Goal: Information Seeking & Learning: Learn about a topic

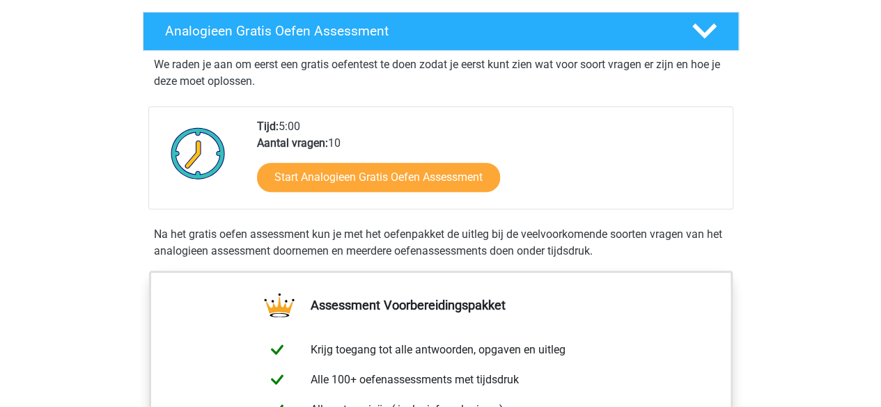
scroll to position [219, 0]
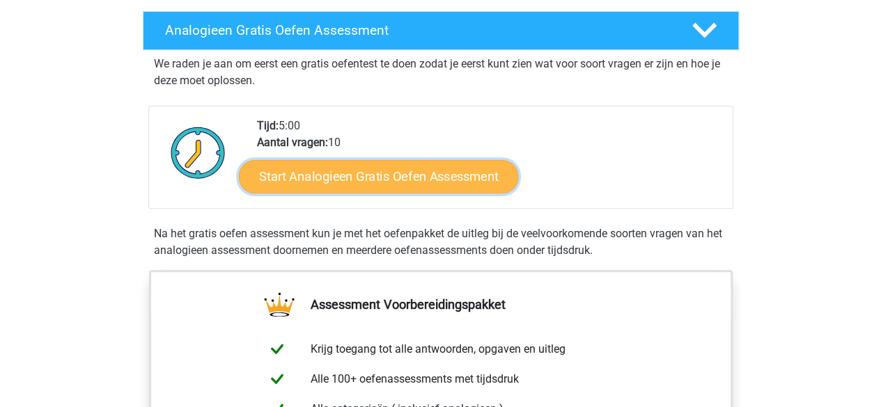
click at [380, 175] on link "Start Analogieen Gratis Oefen Assessment" at bounding box center [378, 175] width 279 height 33
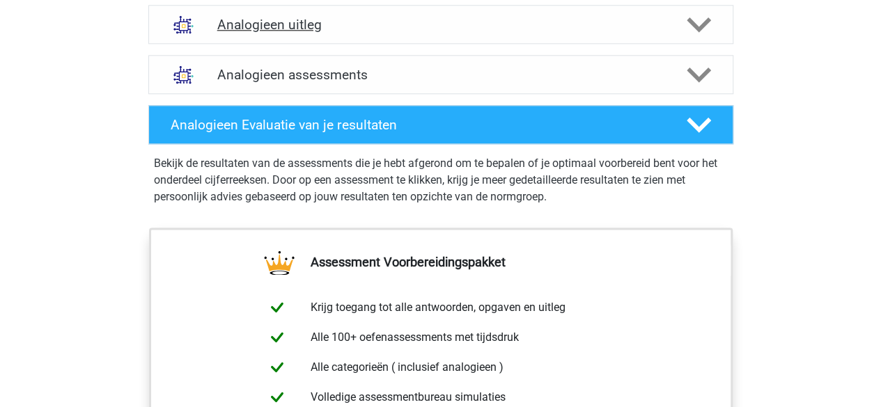
scroll to position [827, 0]
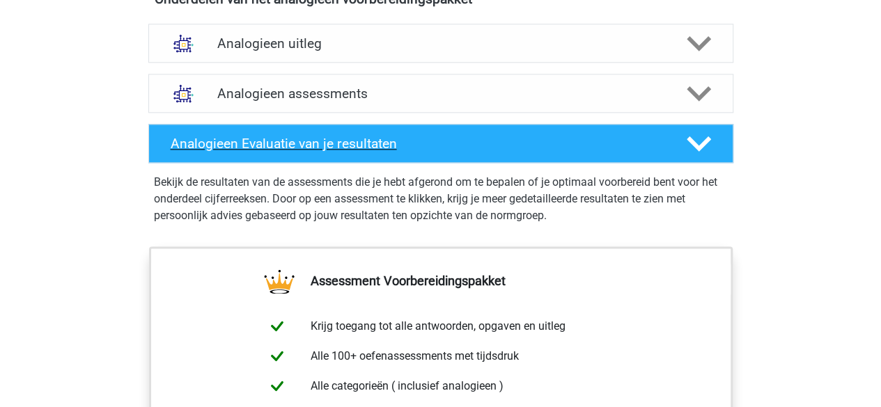
click at [363, 138] on h4 "Analogieen Evaluatie van je resultaten" at bounding box center [418, 144] width 494 height 16
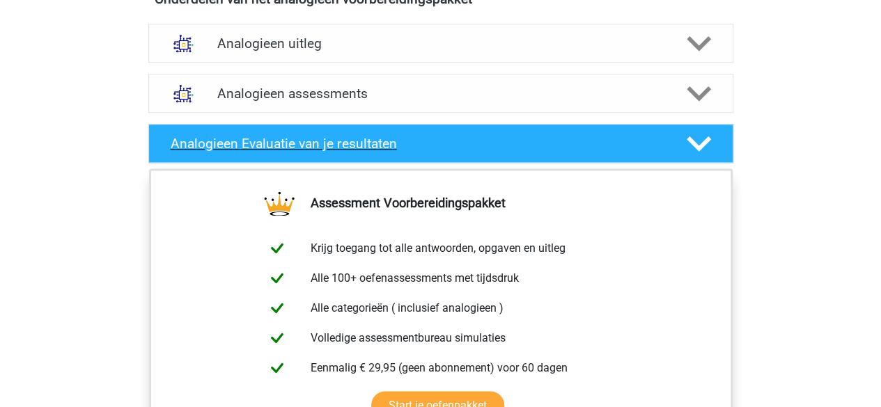
click at [363, 138] on h4 "Analogieen Evaluatie van je resultaten" at bounding box center [418, 144] width 494 height 16
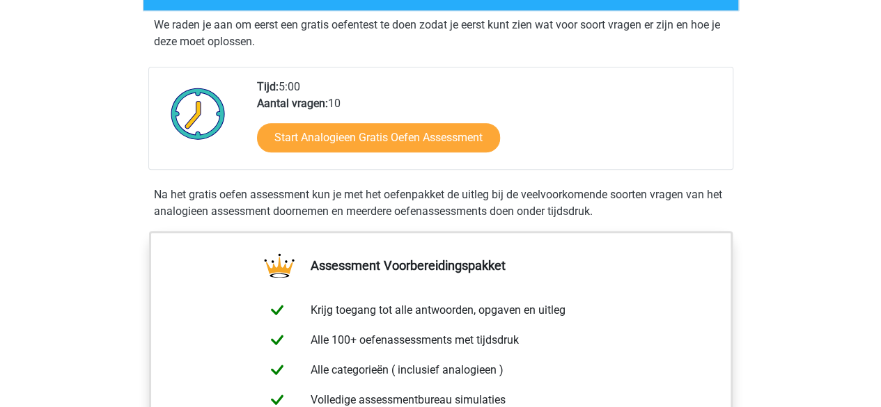
scroll to position [0, 0]
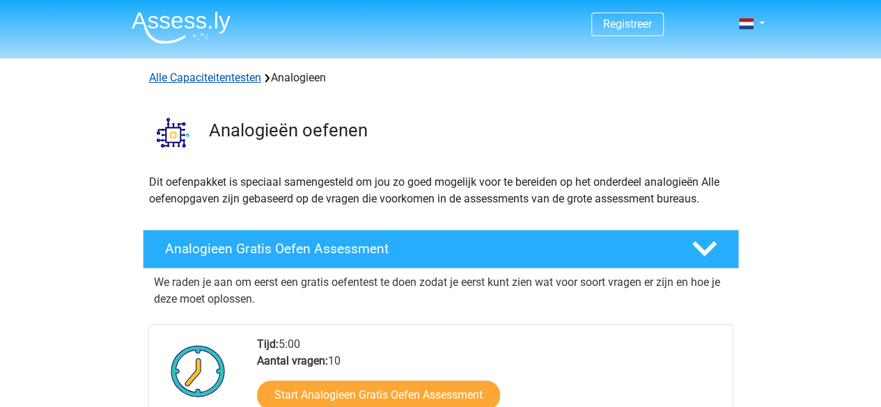
click at [216, 80] on link "Alle Capaciteitentesten" at bounding box center [205, 77] width 112 height 13
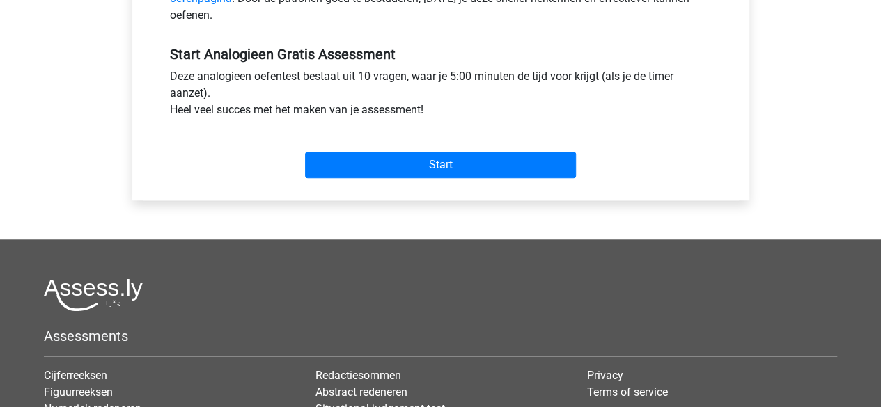
scroll to position [492, 0]
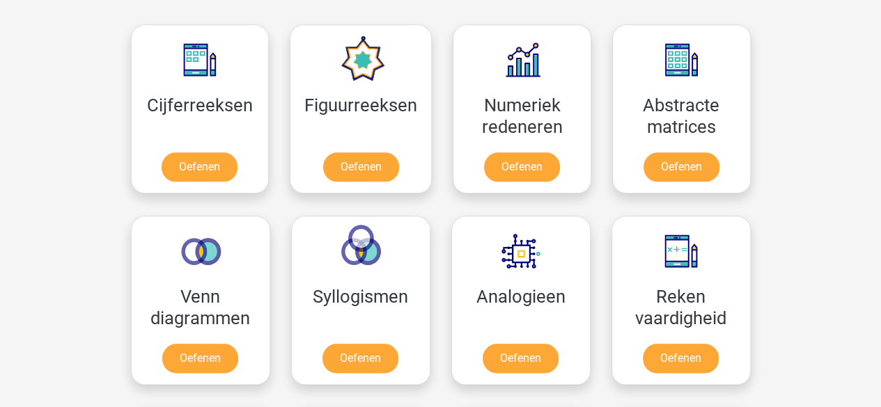
scroll to position [628, 0]
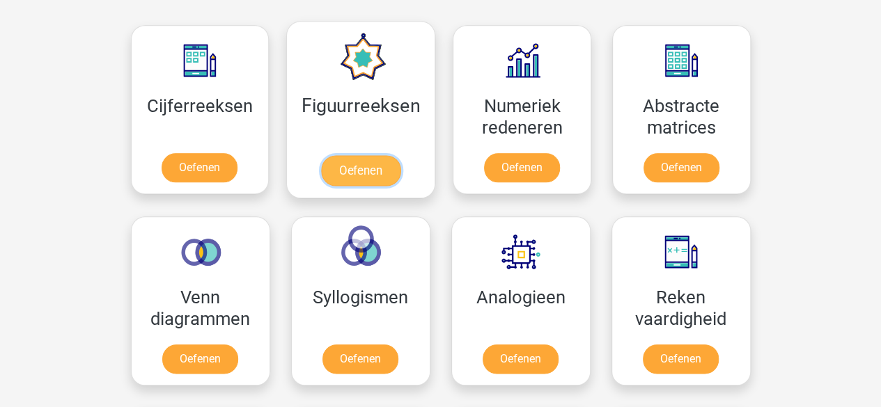
click at [376, 155] on link "Oefenen" at bounding box center [360, 170] width 79 height 31
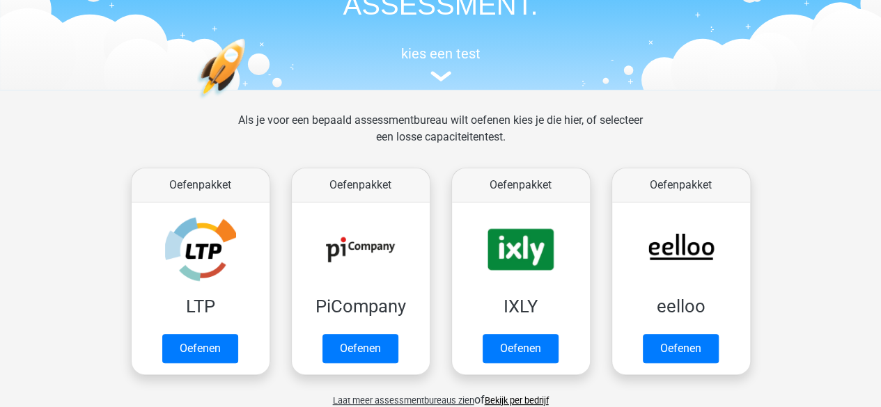
scroll to position [110, 0]
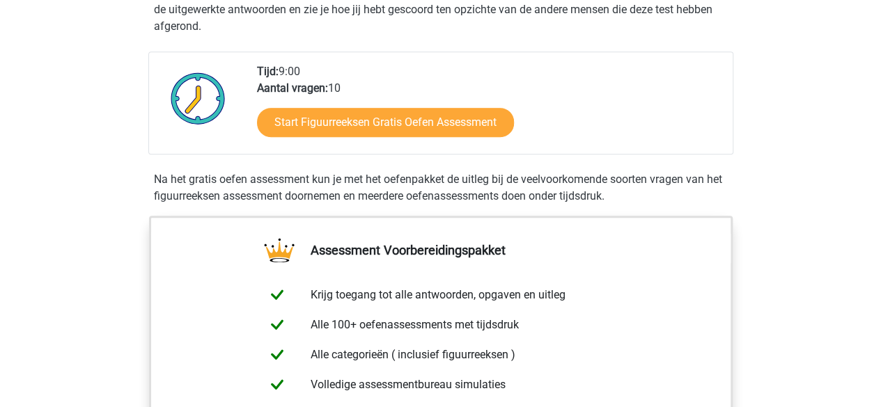
scroll to position [389, 0]
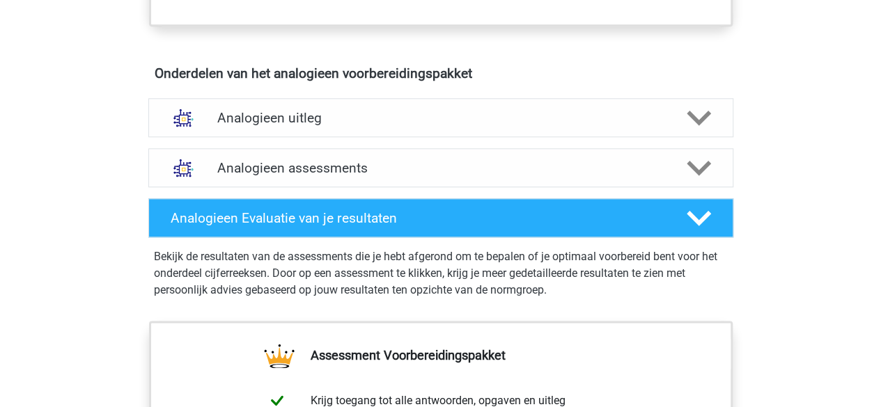
scroll to position [753, 0]
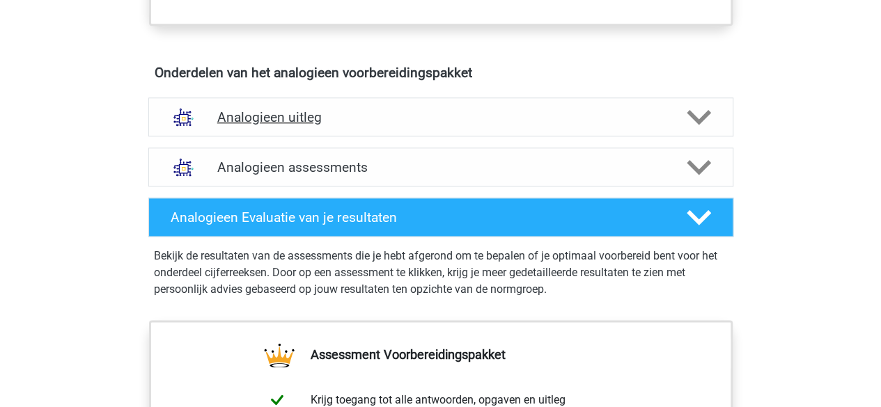
click at [263, 111] on h4 "Analogieen uitleg" at bounding box center [440, 117] width 447 height 16
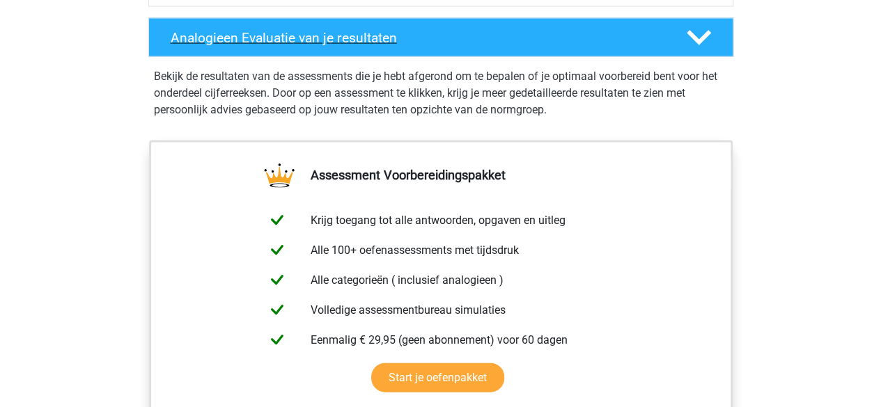
scroll to position [1371, 0]
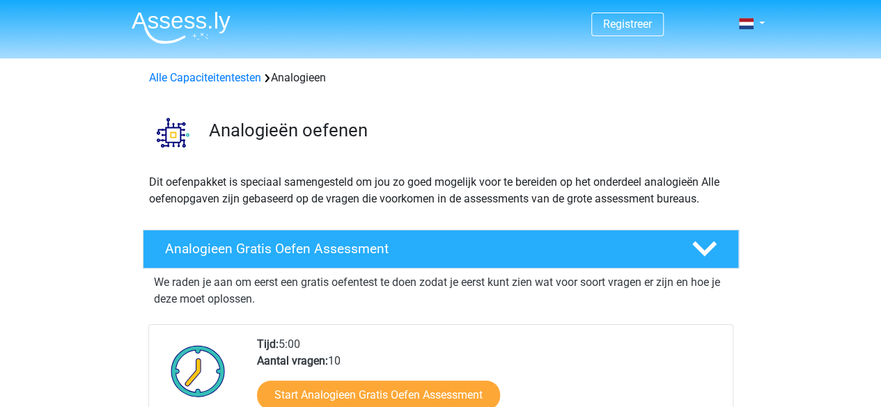
click at [141, 26] on img at bounding box center [181, 27] width 99 height 33
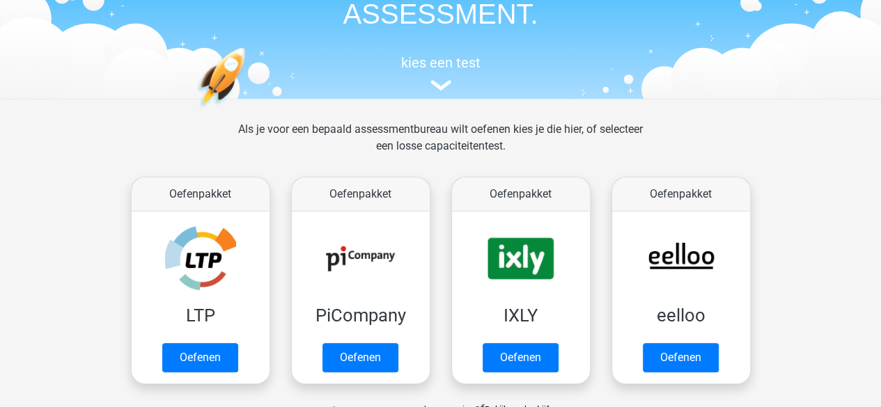
scroll to position [100, 0]
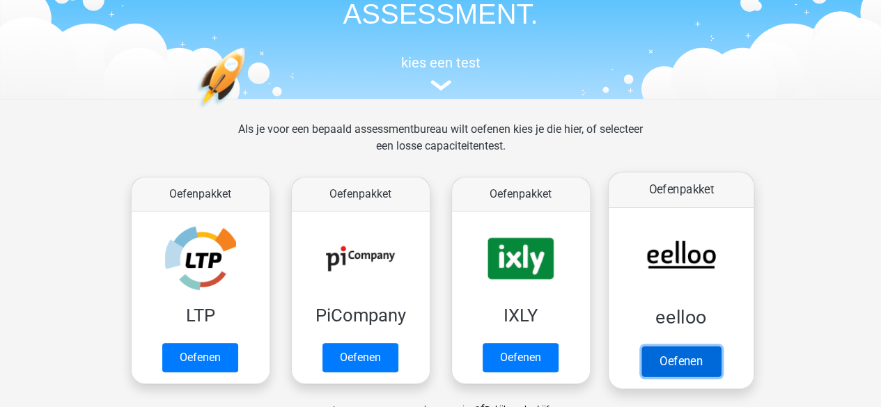
click at [675, 356] on link "Oefenen" at bounding box center [680, 361] width 79 height 31
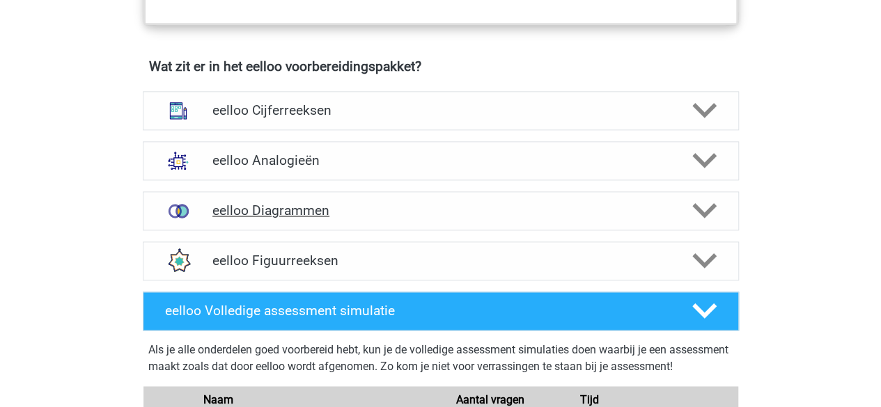
scroll to position [840, 0]
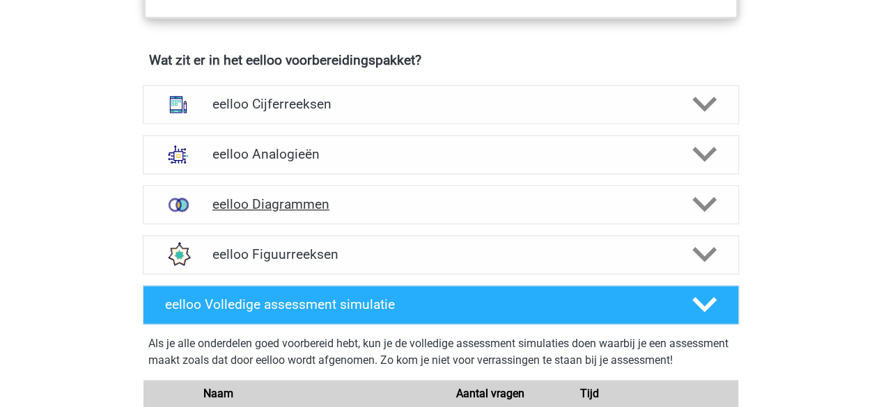
click at [392, 200] on div "eelloo Diagrammen" at bounding box center [441, 204] width 596 height 39
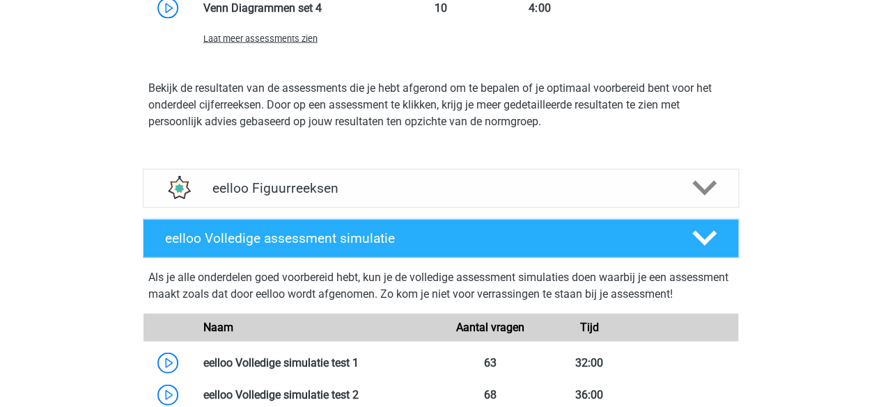
scroll to position [1480, 0]
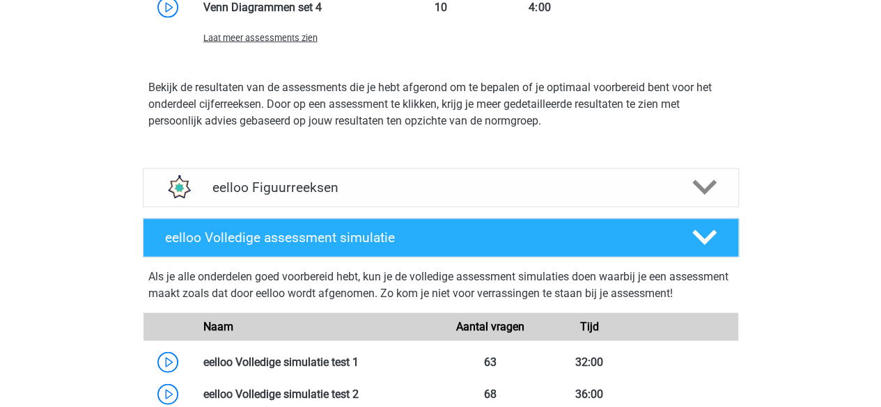
click at [392, 196] on h4 "eelloo Figuurreeksen" at bounding box center [440, 188] width 456 height 16
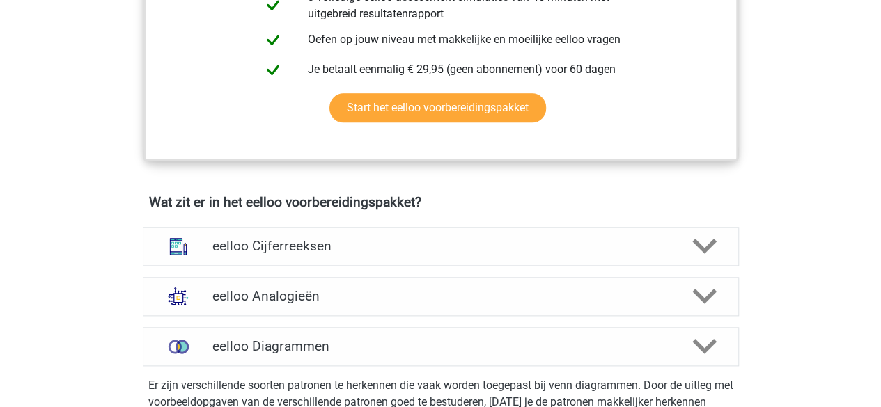
scroll to position [657, 0]
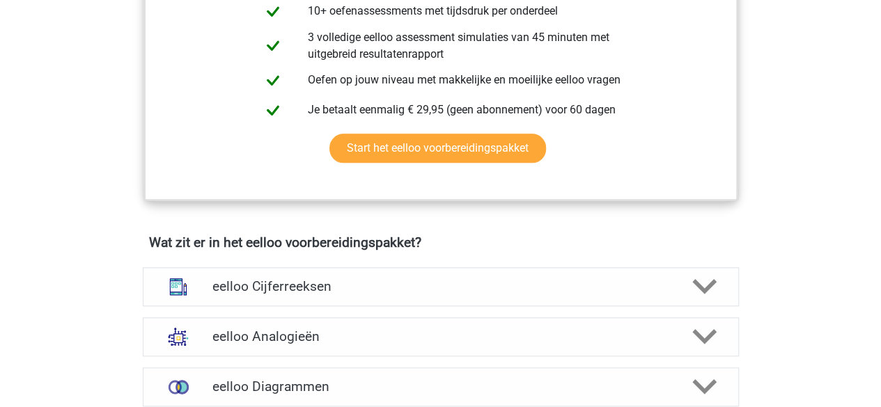
click at [629, 276] on div "eelloo Cijferreeksen" at bounding box center [441, 286] width 596 height 39
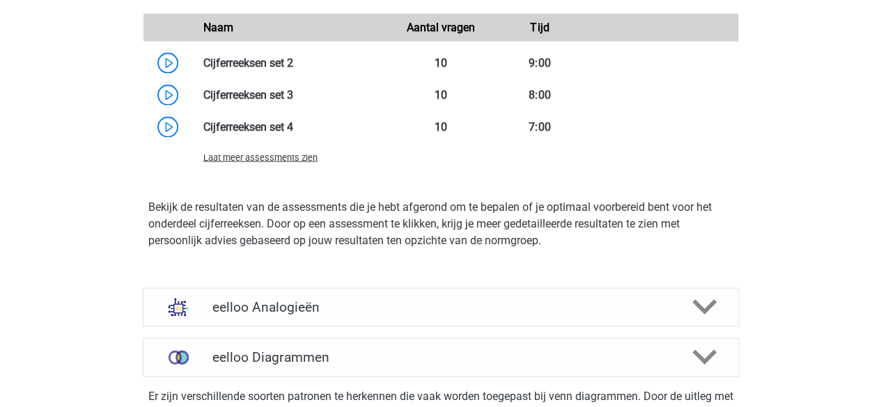
scroll to position [1475, 0]
click at [623, 300] on div "eelloo Analogieën" at bounding box center [441, 307] width 596 height 39
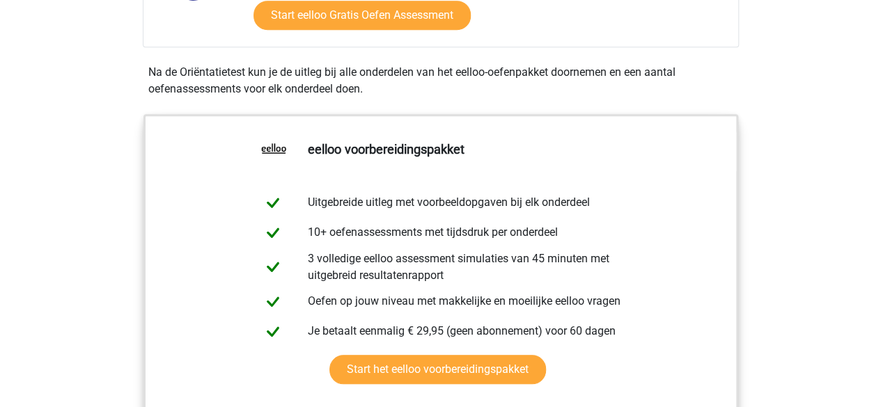
scroll to position [0, 0]
